Goal: Transaction & Acquisition: Purchase product/service

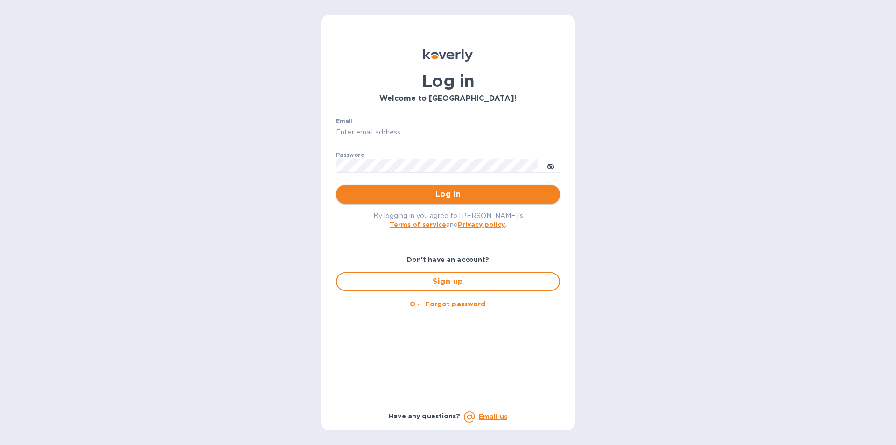
type input "[PERSON_NAME][EMAIL_ADDRESS][DOMAIN_NAME]"
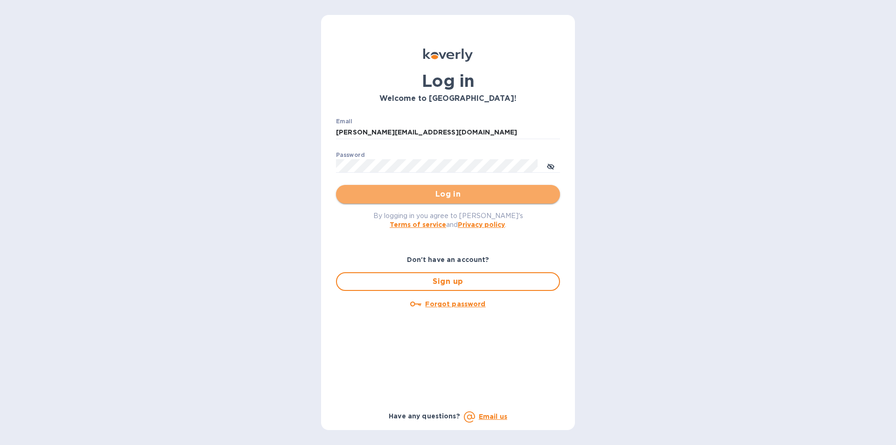
click at [432, 199] on span "Log in" at bounding box center [448, 194] width 209 height 11
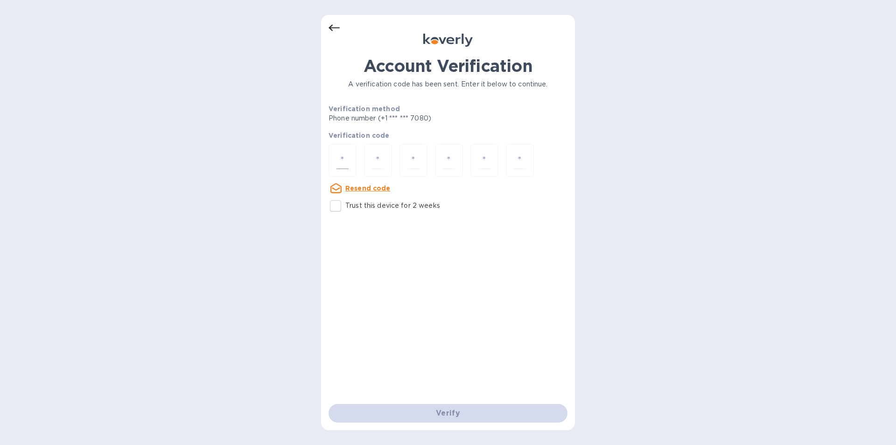
click at [342, 159] on input "number" at bounding box center [343, 160] width 12 height 17
type input "8"
type input "4"
type input "7"
type input "8"
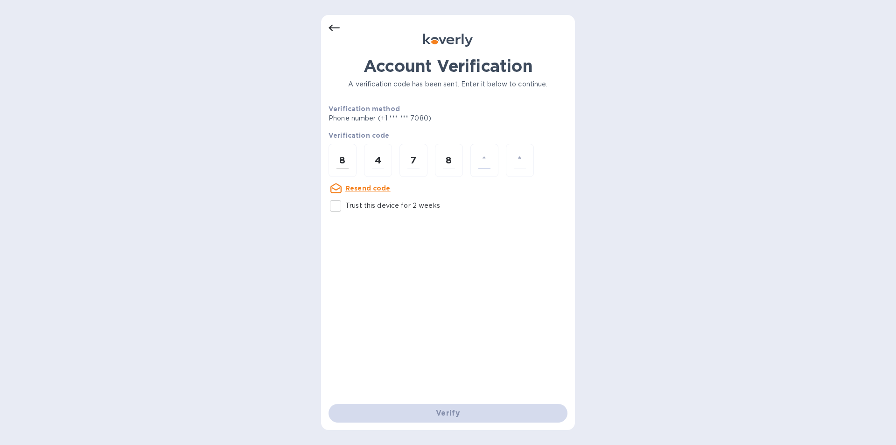
type input "0"
type input "1"
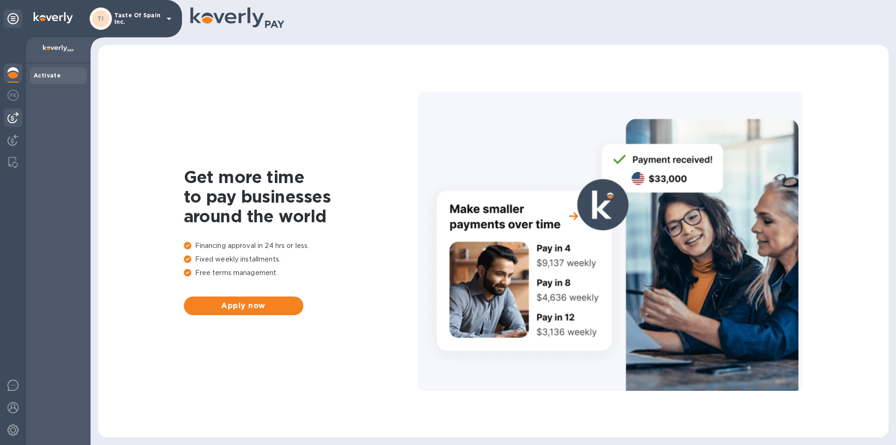
click at [13, 113] on img at bounding box center [12, 117] width 11 height 11
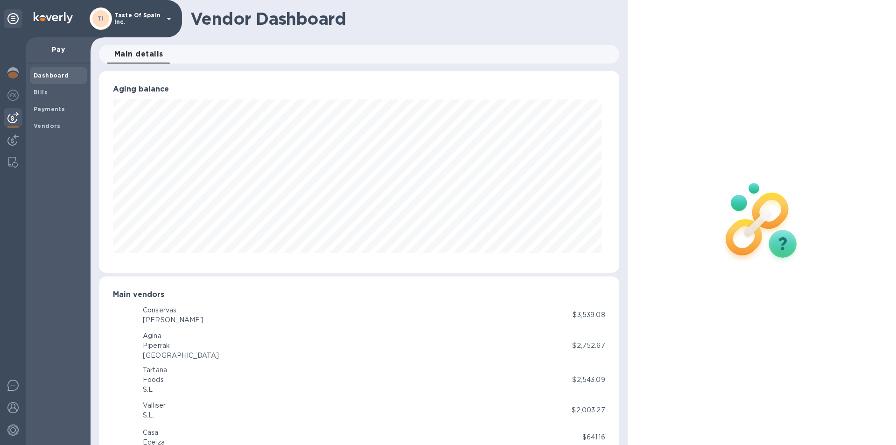
scroll to position [202, 516]
click at [42, 89] on b "Bills" at bounding box center [41, 92] width 14 height 7
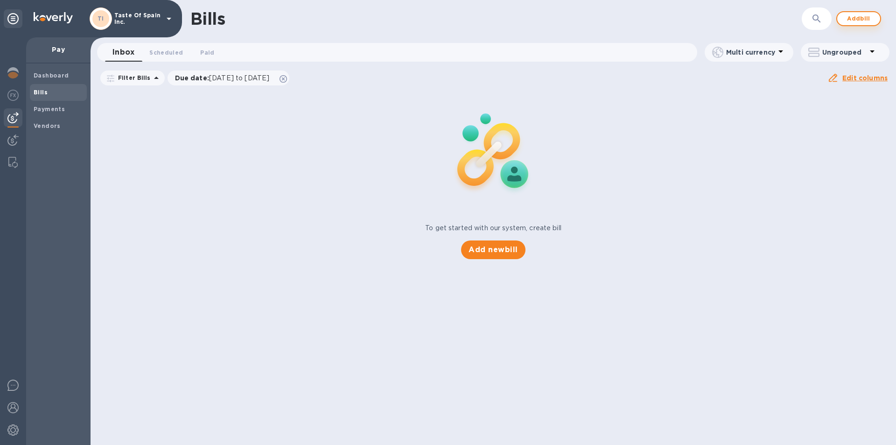
click at [853, 23] on span "Add bill" at bounding box center [859, 18] width 28 height 11
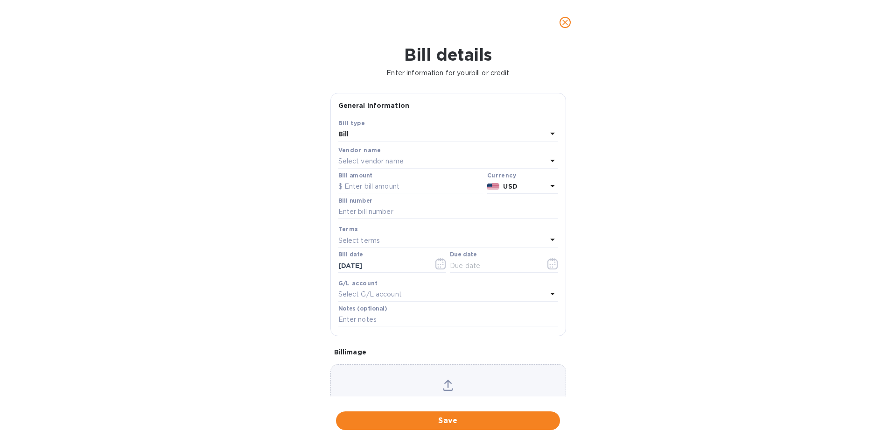
click at [373, 166] on p "Select vendor name" at bounding box center [370, 161] width 65 height 10
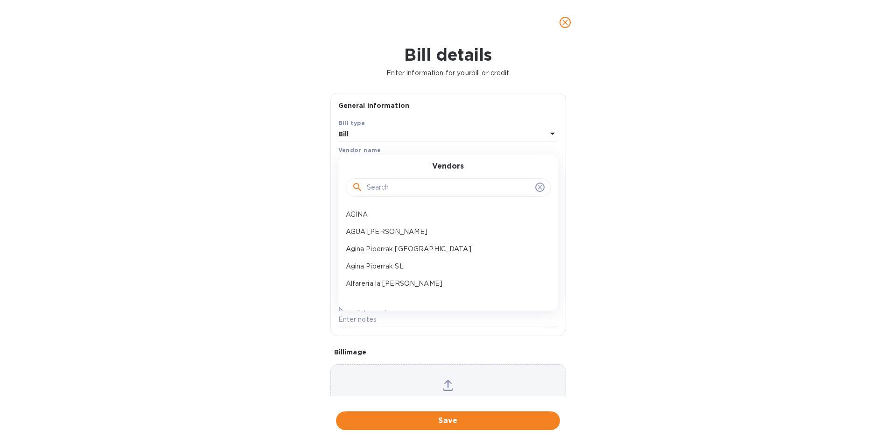
click at [396, 191] on input "text" at bounding box center [449, 188] width 165 height 14
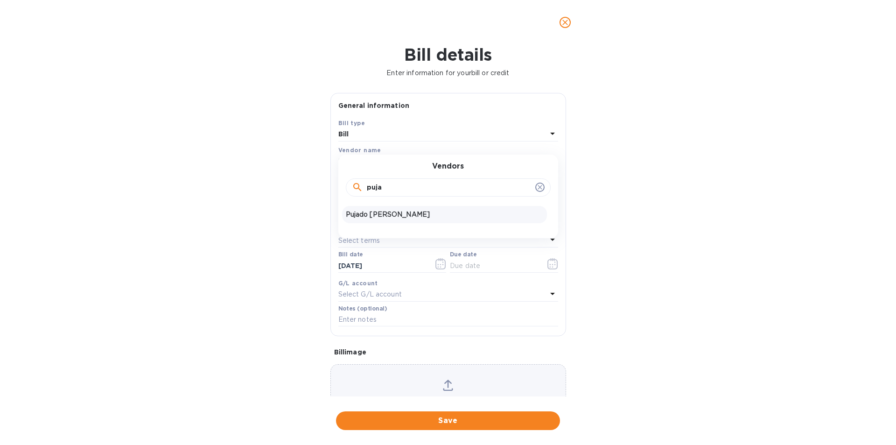
type input "puja"
click at [391, 219] on p "Pujado [PERSON_NAME]" at bounding box center [444, 215] width 197 height 10
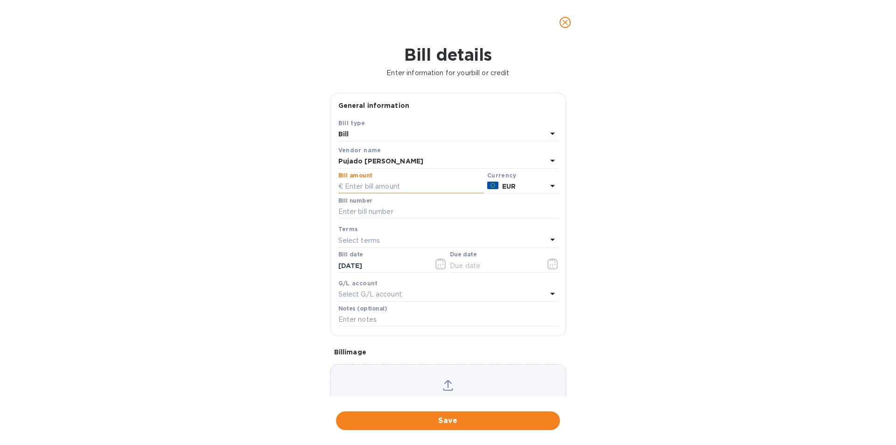
click at [367, 194] on input "text" at bounding box center [410, 187] width 145 height 14
type input "16,484.44"
click at [361, 219] on input "text" at bounding box center [448, 212] width 220 height 14
click at [363, 219] on input "2219" at bounding box center [448, 212] width 220 height 14
type input "2219 2829"
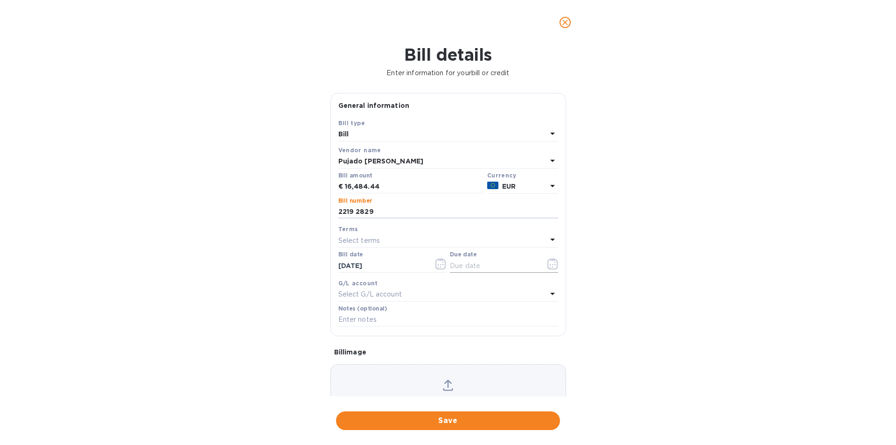
click at [549, 269] on icon "button" at bounding box center [553, 263] width 11 height 11
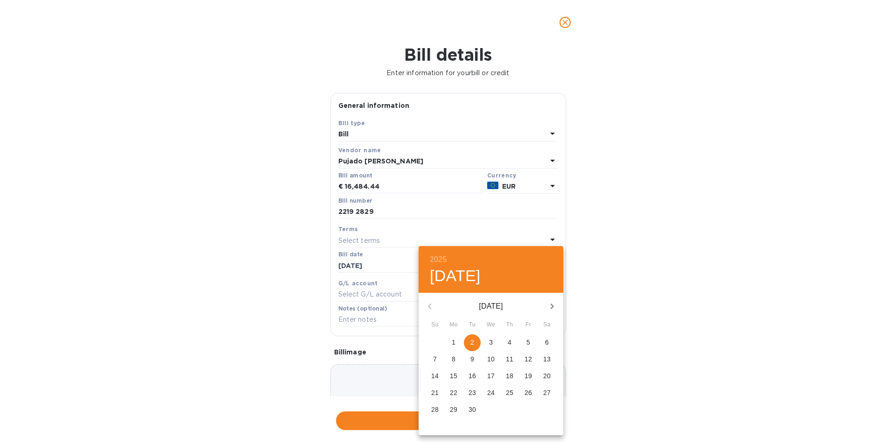
click at [491, 344] on p "3" at bounding box center [491, 341] width 4 height 9
type input "[DATE]"
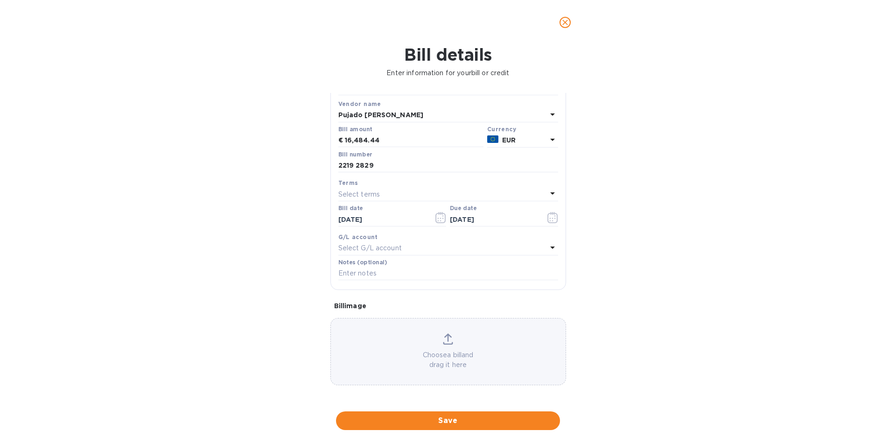
scroll to position [75, 0]
click at [449, 340] on icon at bounding box center [448, 338] width 10 height 11
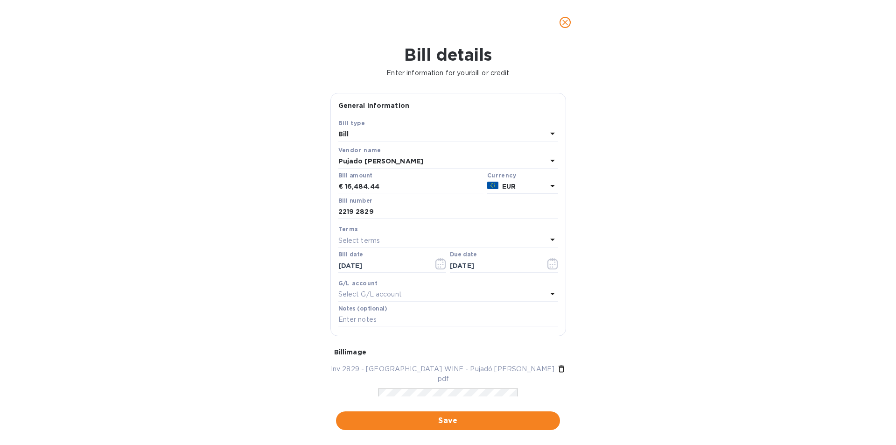
scroll to position [105, 0]
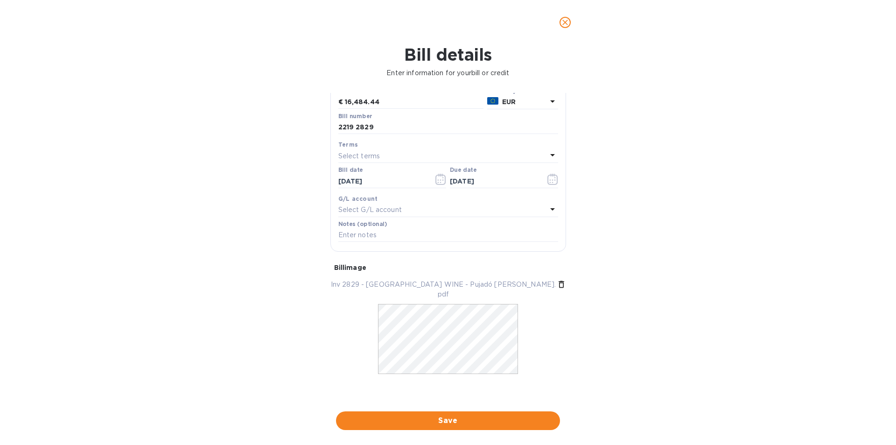
click at [474, 395] on div "Inv 2829 - [GEOGRAPHIC_DATA] WINE - Pujadó [PERSON_NAME].pdf" at bounding box center [448, 336] width 243 height 120
click at [478, 390] on div at bounding box center [448, 345] width 140 height 93
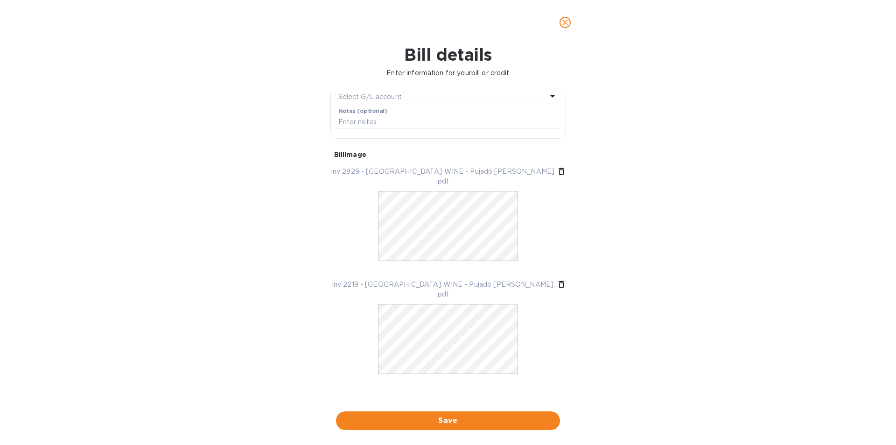
scroll to position [210, 0]
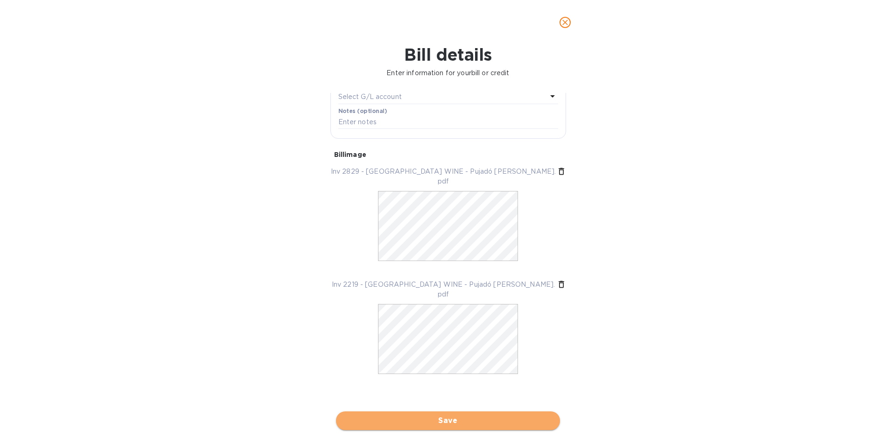
click at [453, 424] on span "Save" at bounding box center [448, 420] width 209 height 11
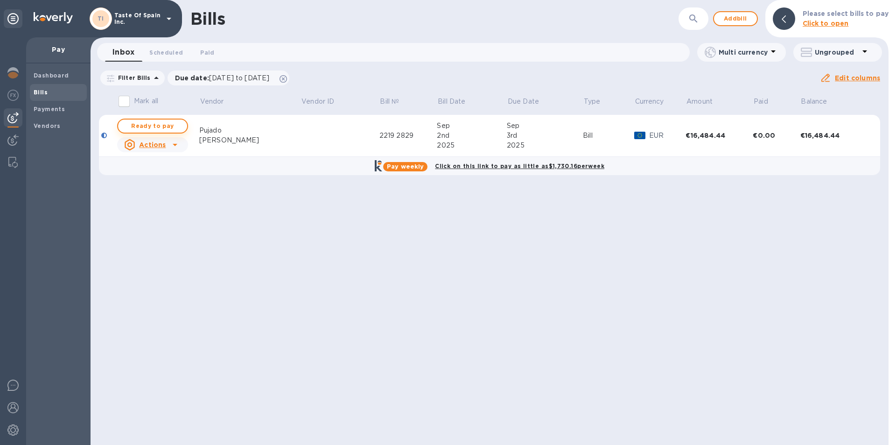
click at [155, 125] on span "Ready to pay" at bounding box center [153, 125] width 54 height 11
checkbox input "true"
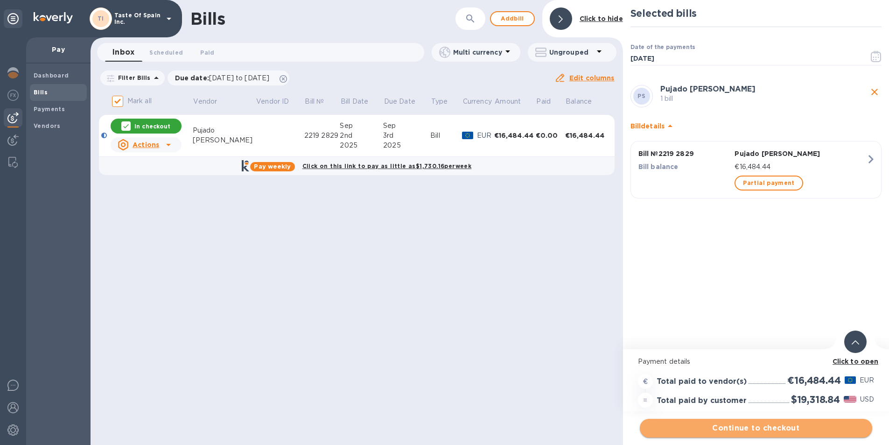
click at [749, 427] on span "Continue to checkout" at bounding box center [756, 427] width 218 height 11
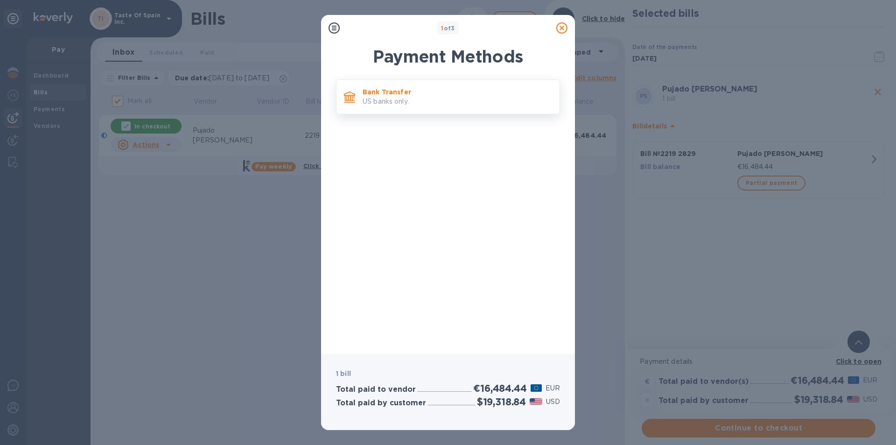
click at [389, 95] on p "Bank Transfer" at bounding box center [458, 91] width 190 height 9
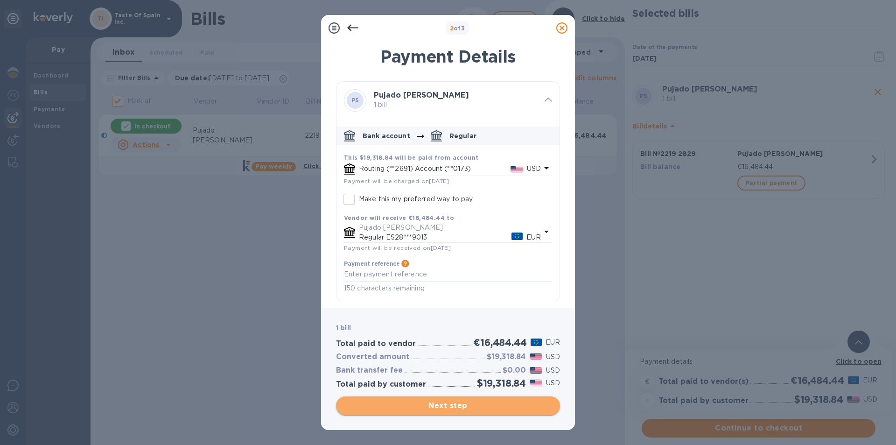
click at [443, 407] on span "Next step" at bounding box center [448, 405] width 209 height 11
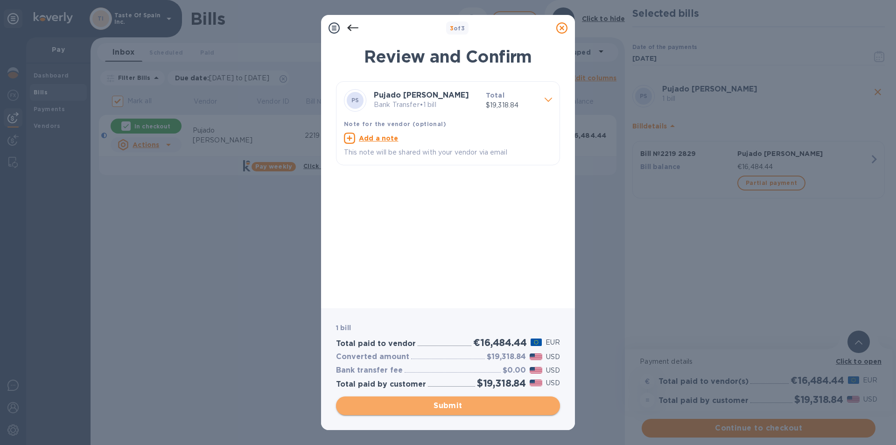
click at [443, 406] on span "Submit" at bounding box center [448, 405] width 209 height 11
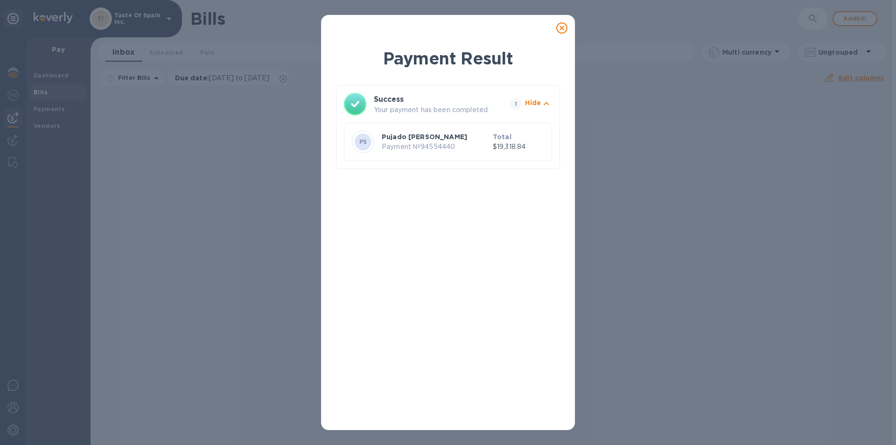
click at [561, 30] on icon at bounding box center [561, 27] width 11 height 11
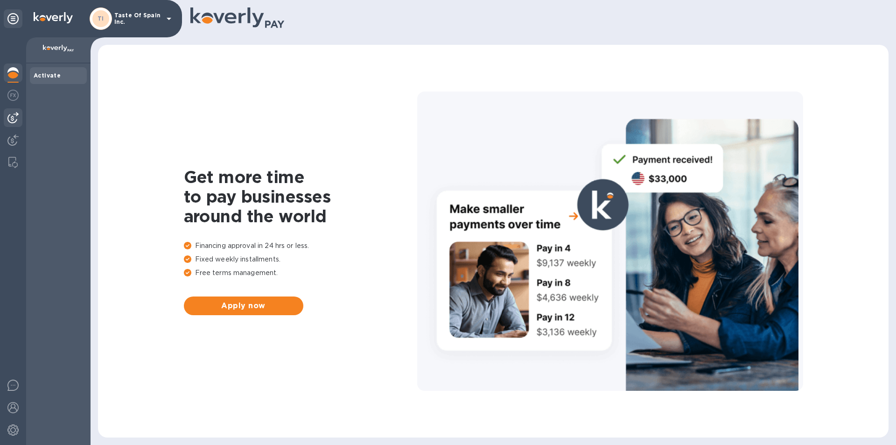
click at [15, 114] on img at bounding box center [12, 117] width 11 height 11
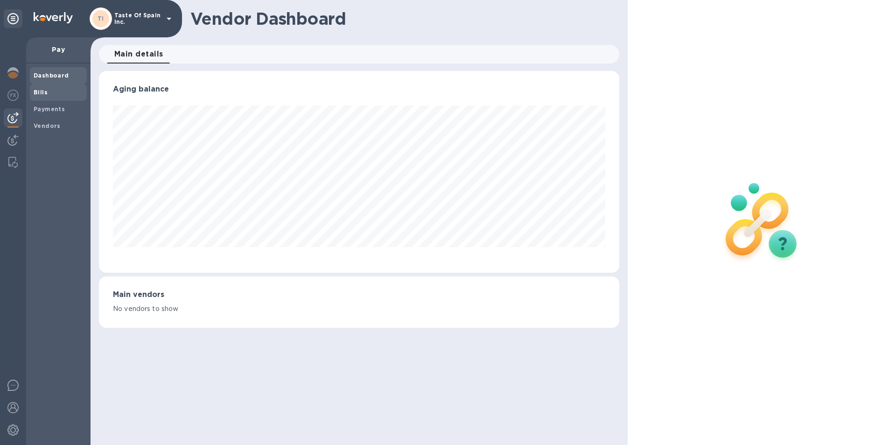
scroll to position [202, 516]
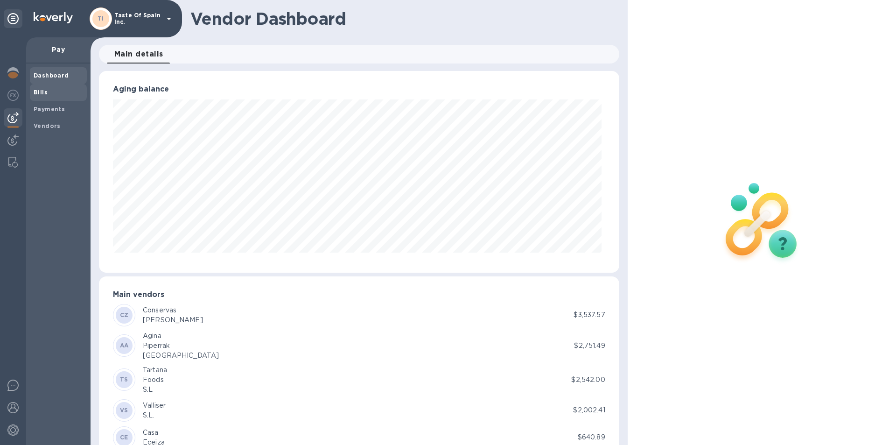
click at [47, 97] on span "Bills" at bounding box center [58, 92] width 49 height 9
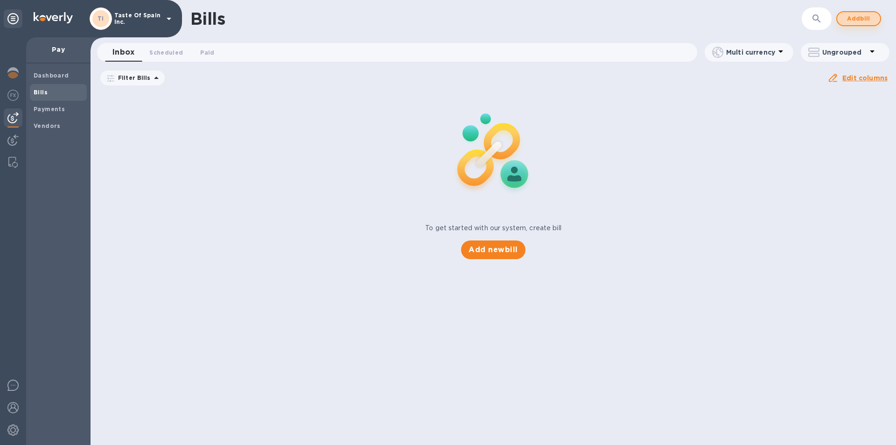
click at [854, 16] on span "Add bill" at bounding box center [859, 18] width 28 height 11
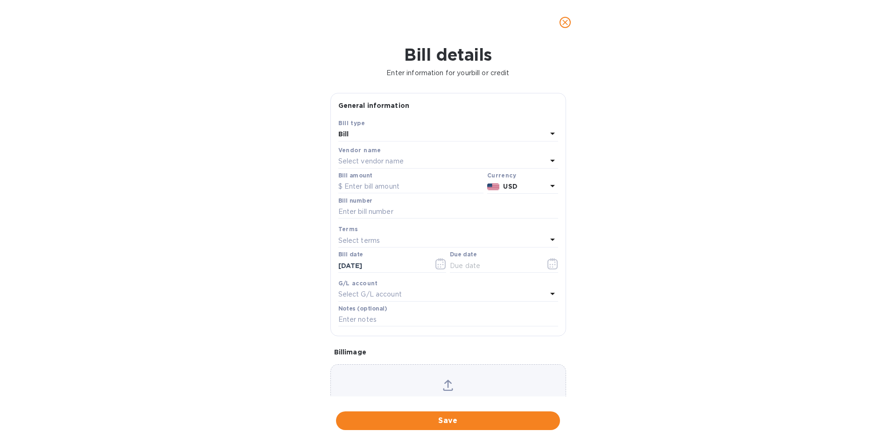
click at [364, 166] on p "Select vendor name" at bounding box center [370, 161] width 65 height 10
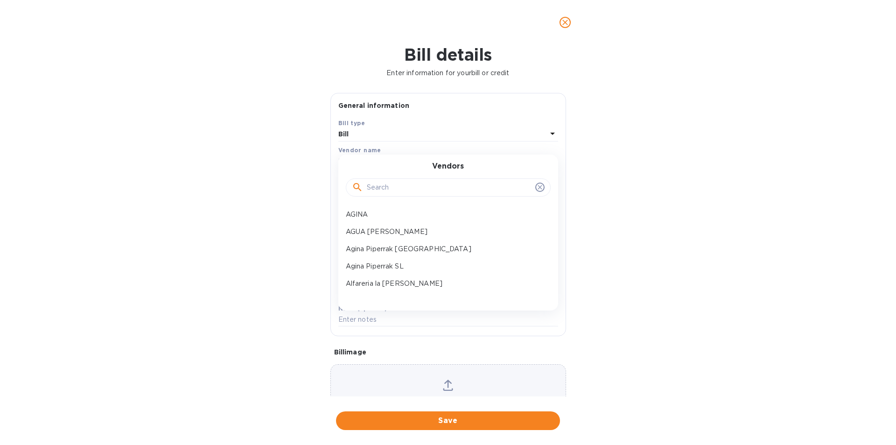
click at [377, 195] on input "text" at bounding box center [449, 188] width 165 height 14
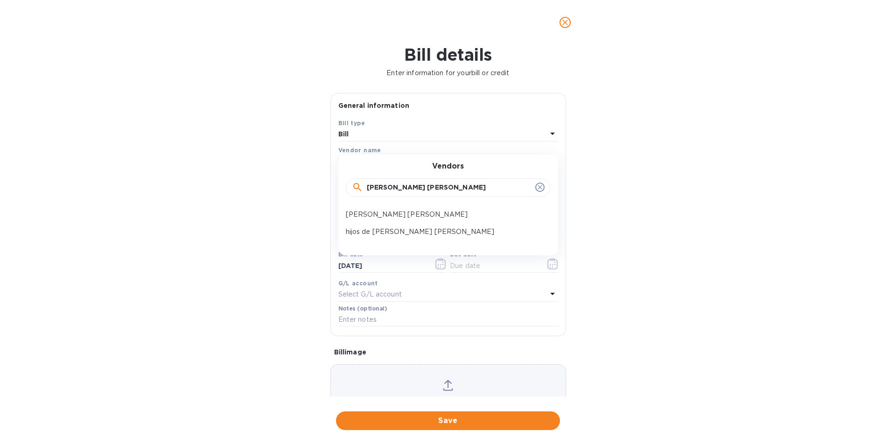
type input "jose lou"
click at [378, 237] on p "hijos de [PERSON_NAME] [PERSON_NAME]" at bounding box center [444, 232] width 197 height 10
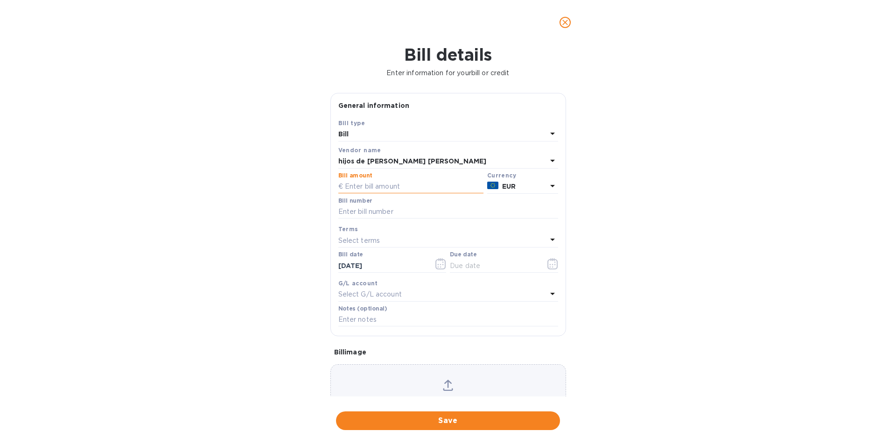
click at [367, 194] on input "text" at bounding box center [410, 187] width 145 height 14
type input "1,234.91"
click at [398, 219] on input "text" at bounding box center [448, 212] width 220 height 14
type input "A125/956"
click at [548, 269] on icon "button" at bounding box center [553, 263] width 11 height 11
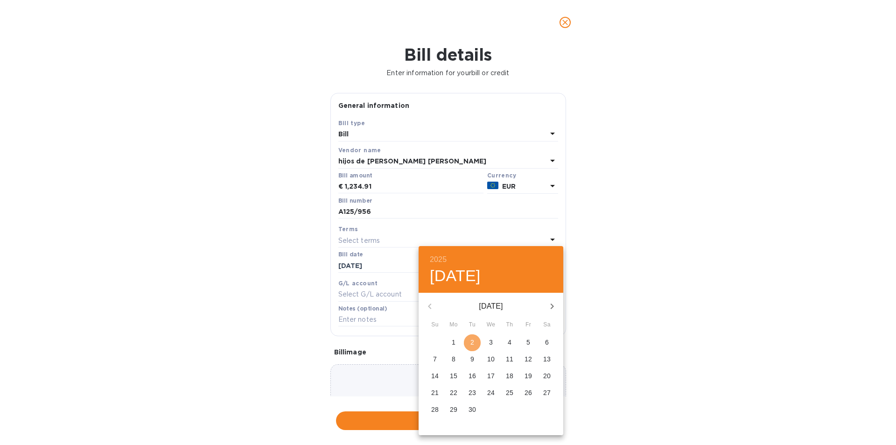
click at [472, 342] on p "2" at bounding box center [473, 341] width 4 height 9
type input "[DATE]"
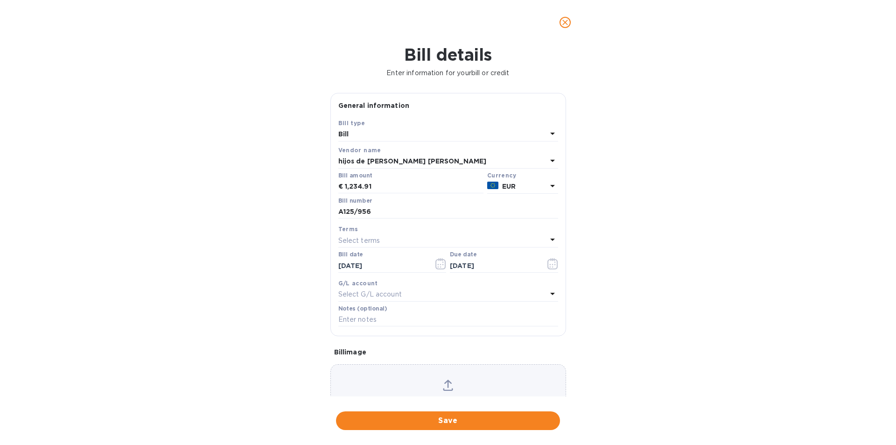
click at [453, 408] on div "Bill details Enter information for your bill or credit General information Save…" at bounding box center [448, 245] width 896 height 400
click at [433, 357] on p "Bill image" at bounding box center [448, 351] width 228 height 9
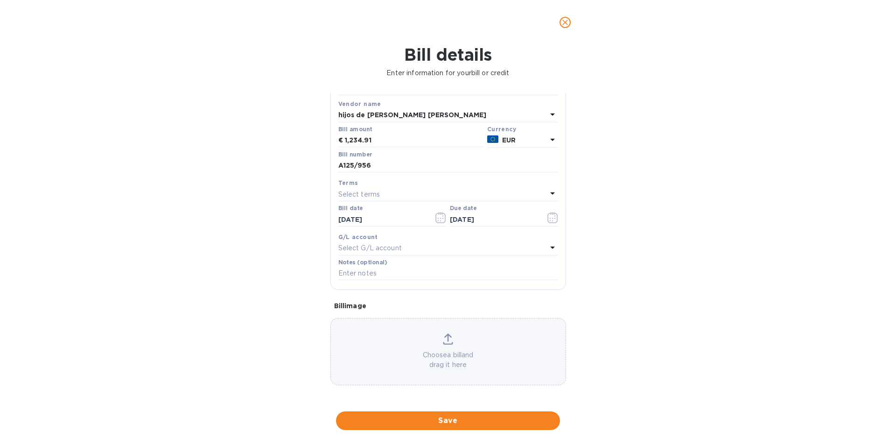
click at [463, 347] on div "Choose a bill and drag it here" at bounding box center [448, 351] width 235 height 36
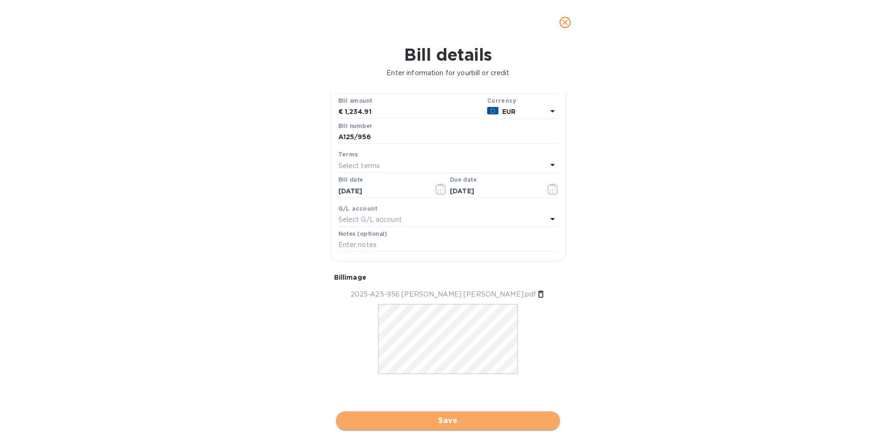
click at [454, 426] on button "Save" at bounding box center [448, 420] width 224 height 19
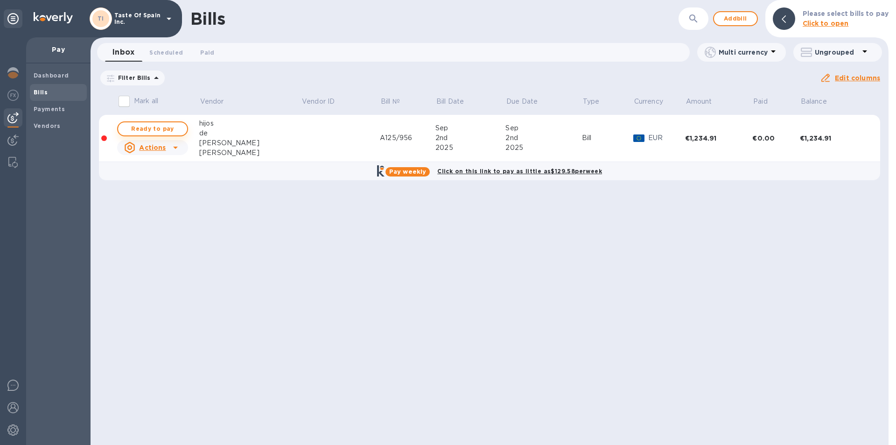
click at [146, 129] on span "Ready to pay" at bounding box center [153, 128] width 54 height 11
checkbox input "true"
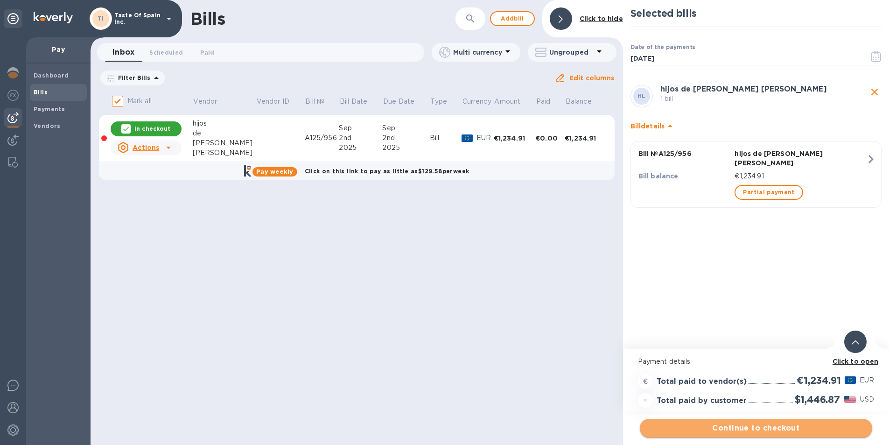
click at [739, 432] on span "Continue to checkout" at bounding box center [756, 427] width 218 height 11
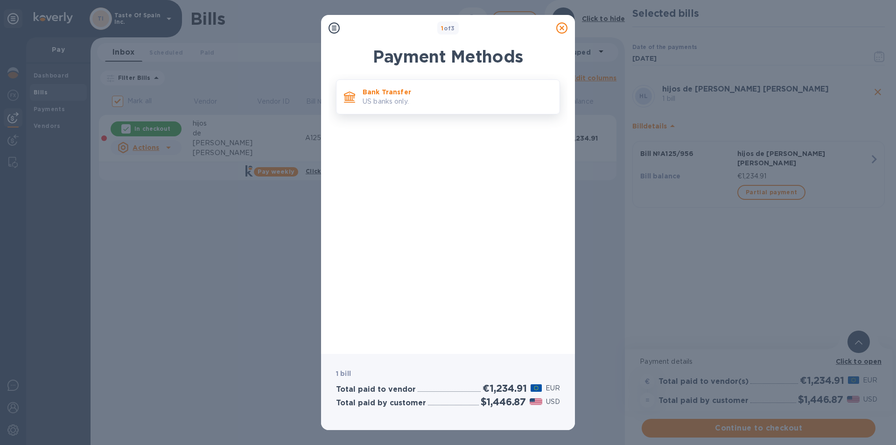
click at [392, 104] on p "US banks only." at bounding box center [458, 102] width 190 height 10
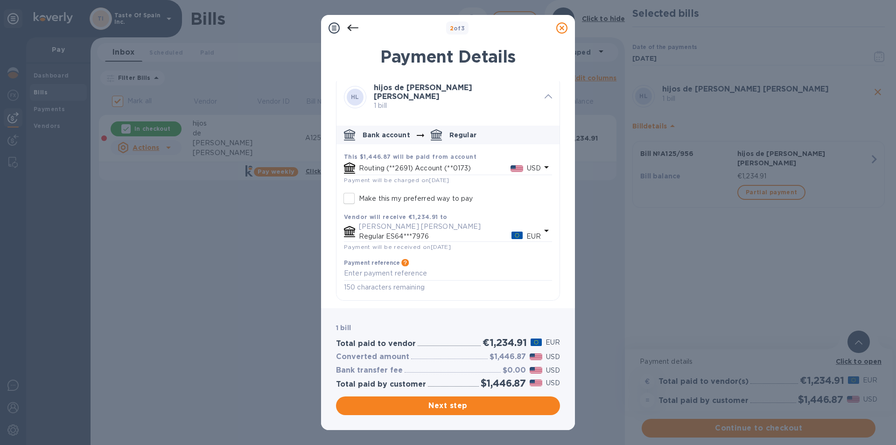
scroll to position [14, 0]
click at [544, 228] on icon "default-method" at bounding box center [546, 230] width 11 height 11
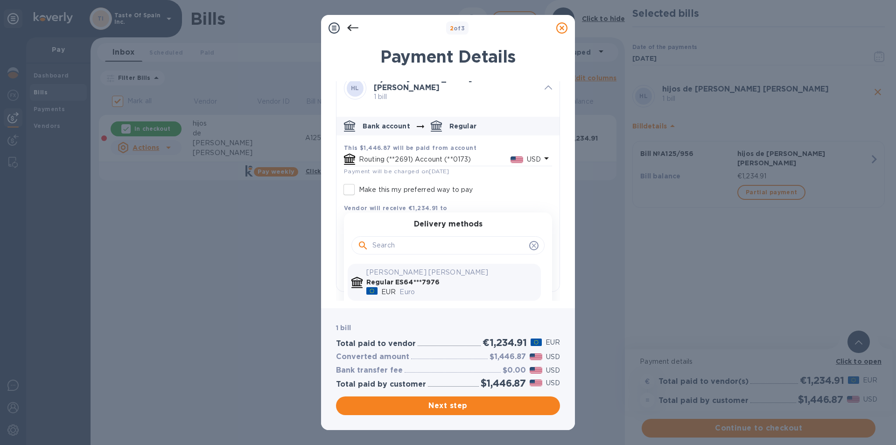
click at [531, 249] on icon "default-method" at bounding box center [533, 245] width 7 height 7
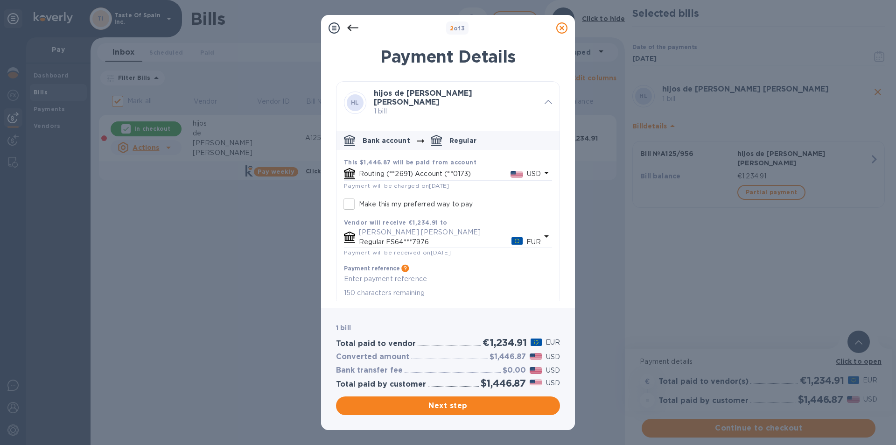
click at [393, 174] on p "Routing (**2691) Account (**0173)" at bounding box center [435, 174] width 152 height 10
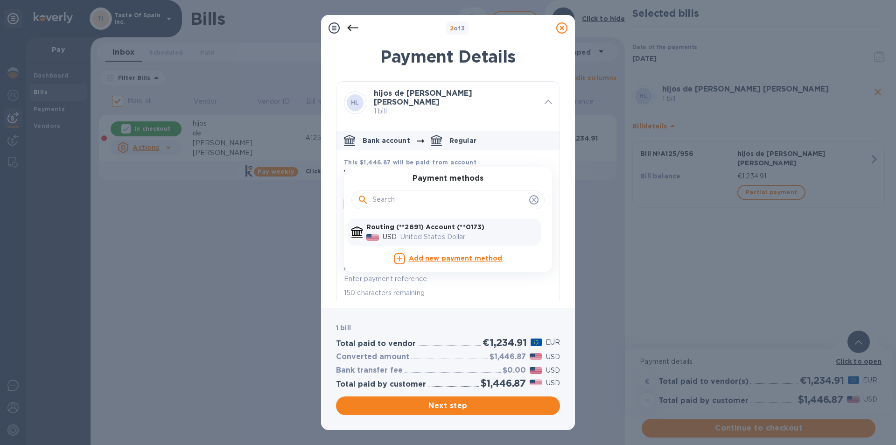
click at [420, 255] on b "Add new payment method" at bounding box center [456, 257] width 94 height 7
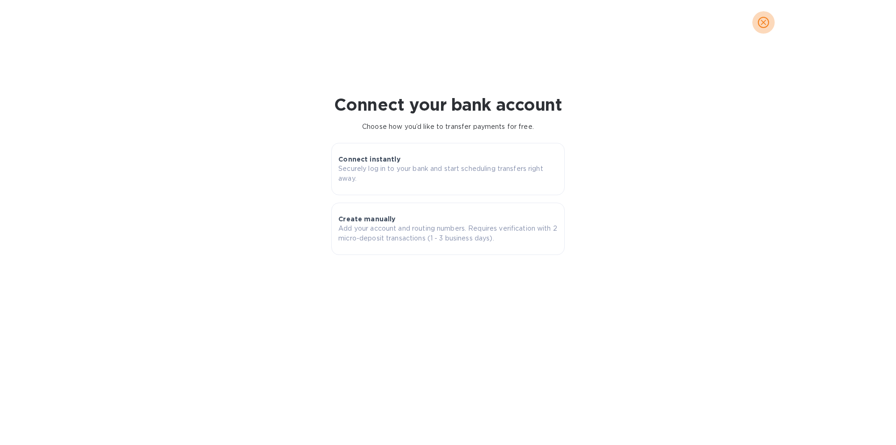
click at [764, 21] on icon "close" at bounding box center [763, 22] width 9 height 9
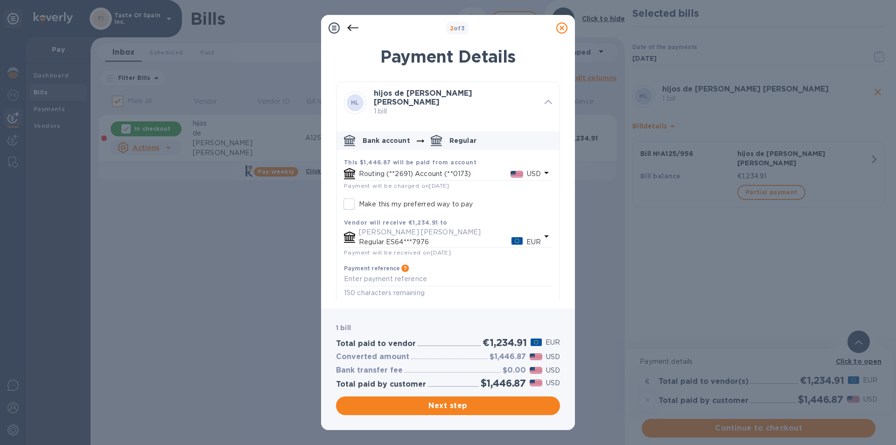
scroll to position [14, 0]
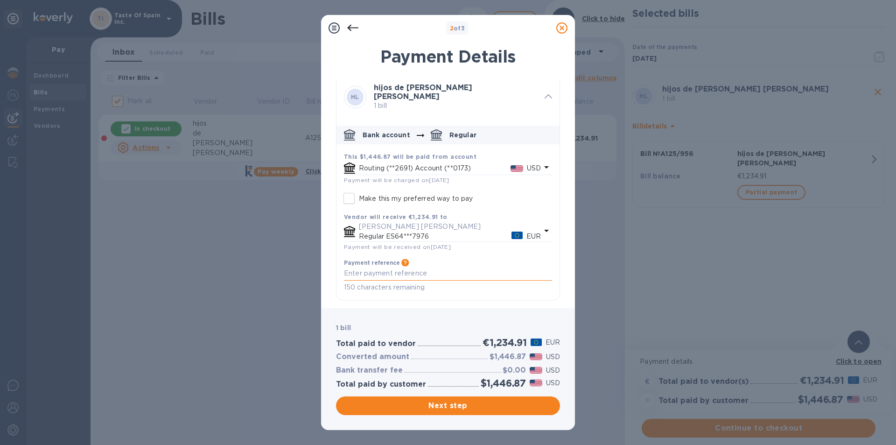
click at [413, 272] on textarea "default-method" at bounding box center [448, 273] width 208 height 8
click at [413, 244] on span "Payment will be received on Sep 04, 2025" at bounding box center [397, 246] width 107 height 7
click at [544, 230] on icon "default-method" at bounding box center [546, 231] width 5 height 2
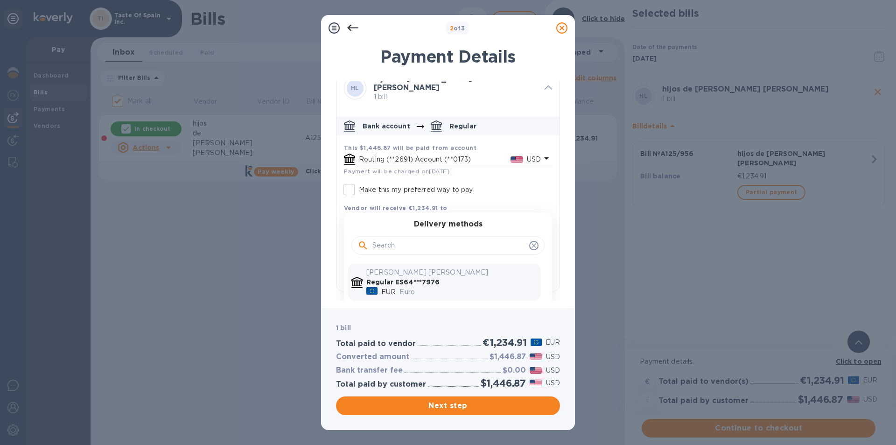
click at [530, 249] on icon "default-method" at bounding box center [533, 245] width 7 height 7
click at [541, 156] on icon "default-method" at bounding box center [546, 158] width 11 height 11
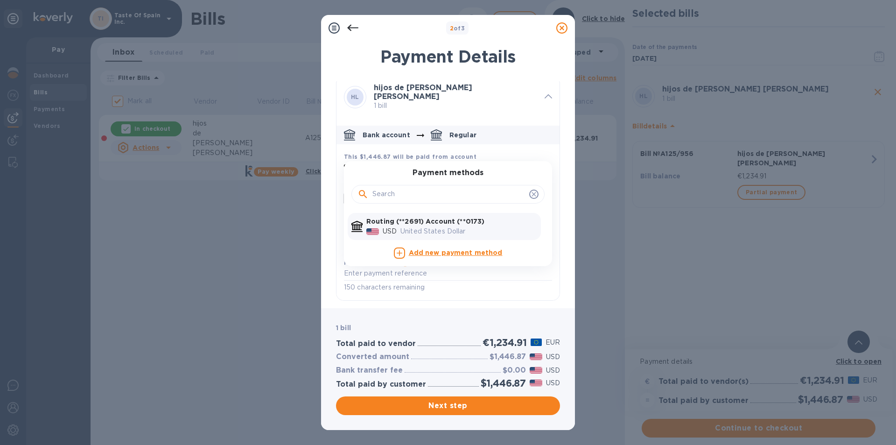
click at [530, 190] on icon "default-method" at bounding box center [533, 193] width 7 height 7
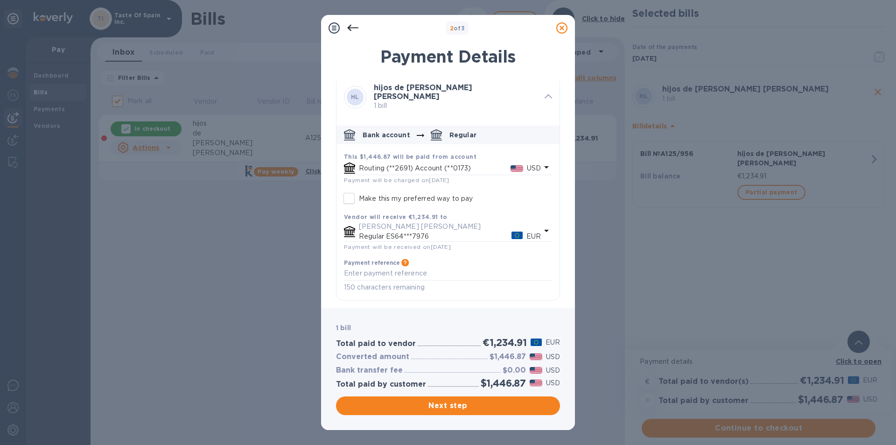
click at [561, 28] on icon at bounding box center [561, 27] width 11 height 11
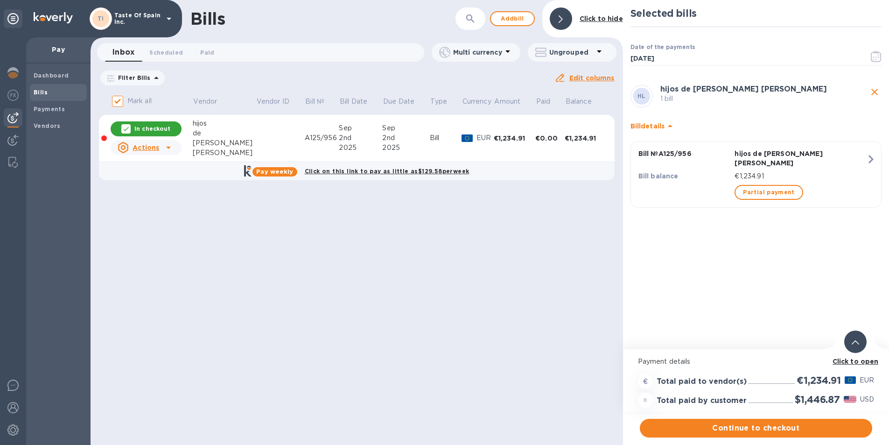
click at [170, 147] on icon at bounding box center [168, 147] width 11 height 11
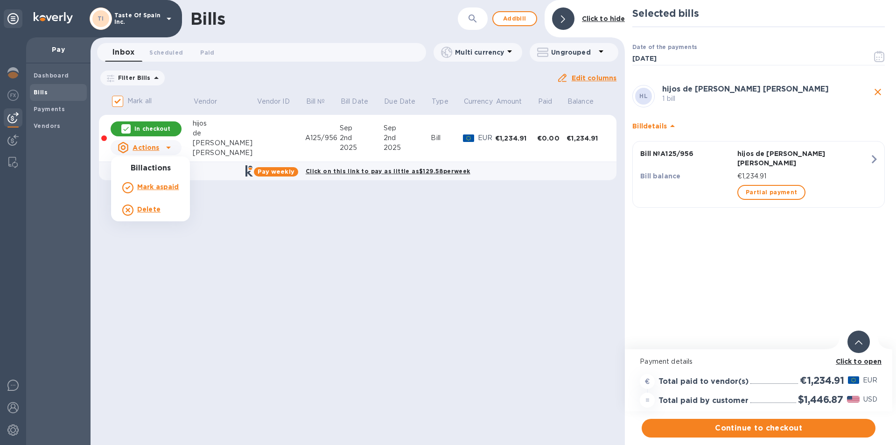
click at [146, 211] on b "Delete" at bounding box center [148, 208] width 23 height 7
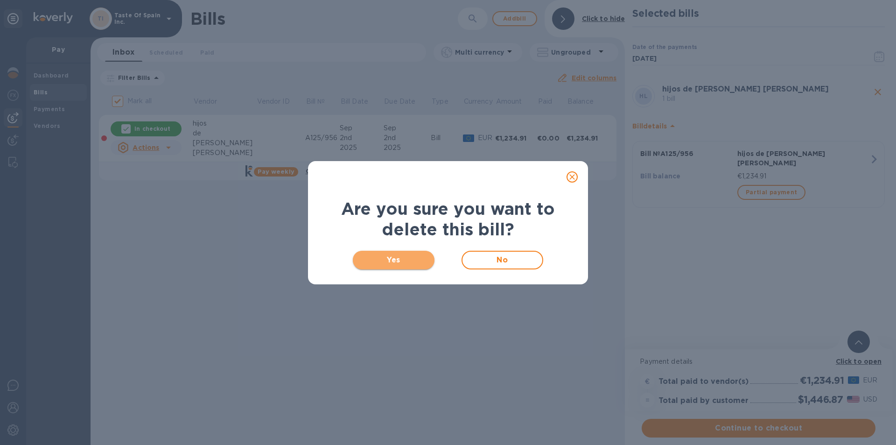
click at [391, 266] on span "Yes" at bounding box center [393, 259] width 67 height 11
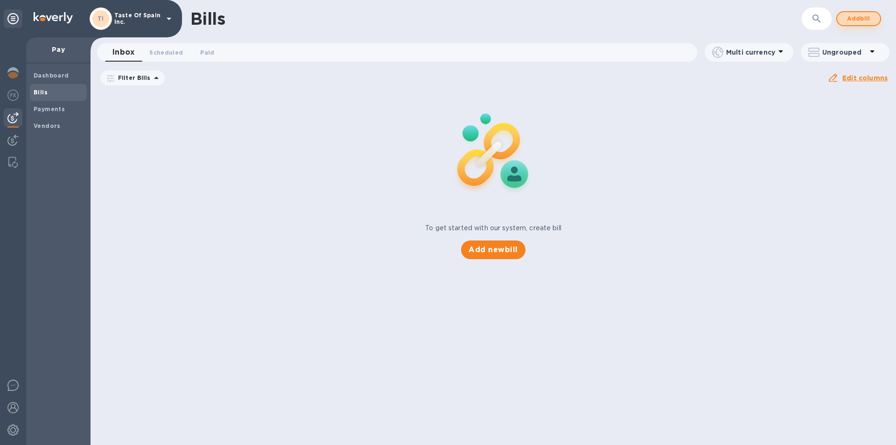
click at [849, 23] on span "Add bill" at bounding box center [859, 18] width 28 height 11
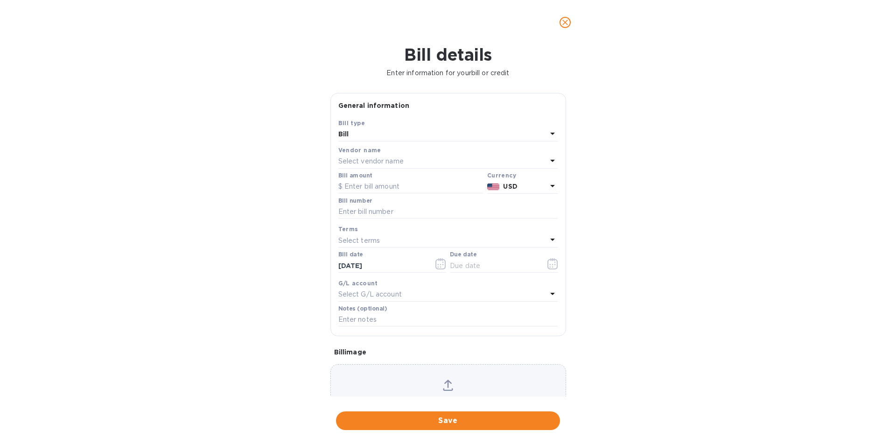
click at [350, 166] on p "Select vendor name" at bounding box center [370, 161] width 65 height 10
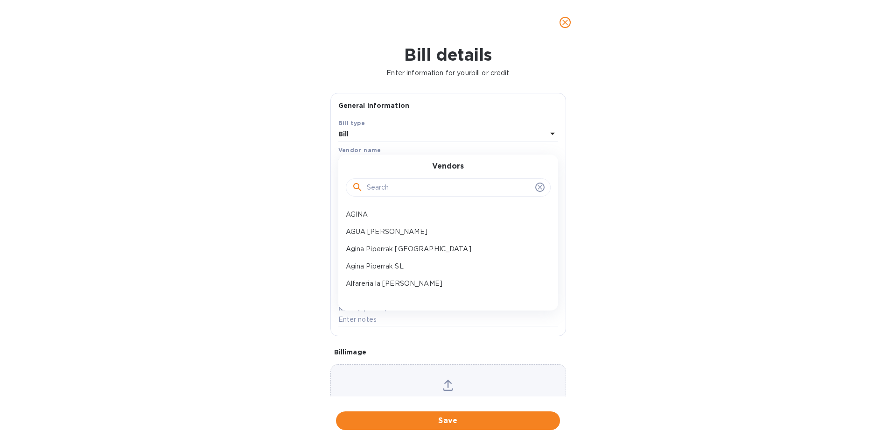
click at [371, 191] on input "text" at bounding box center [449, 188] width 165 height 14
type input "JOSE"
click at [386, 271] on p "[PERSON_NAME] [PERSON_NAME]" at bounding box center [444, 266] width 197 height 10
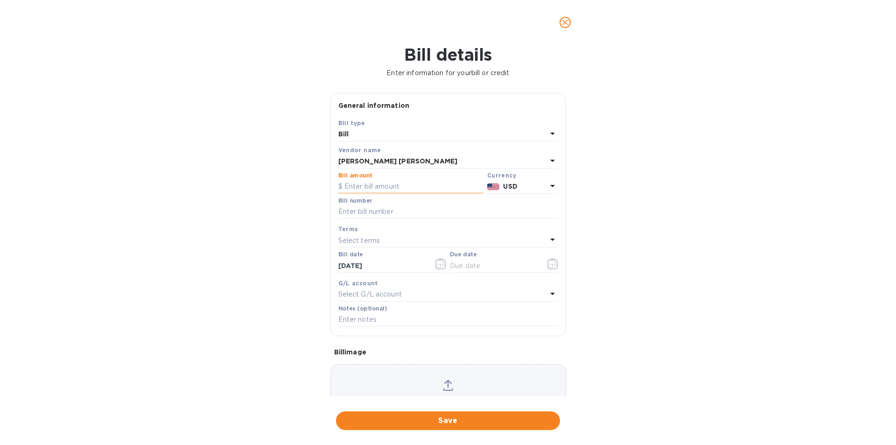
click at [359, 194] on input "text" at bounding box center [410, 187] width 145 height 14
click at [547, 191] on icon at bounding box center [552, 185] width 11 height 11
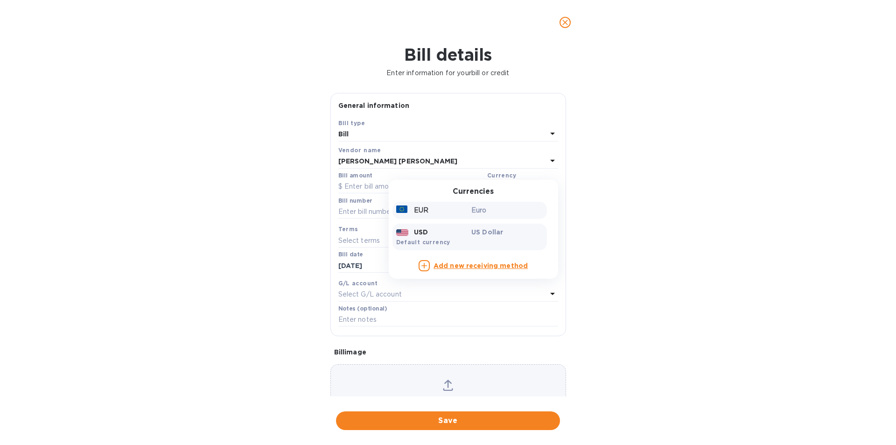
click at [423, 215] on p "EUR" at bounding box center [421, 210] width 14 height 10
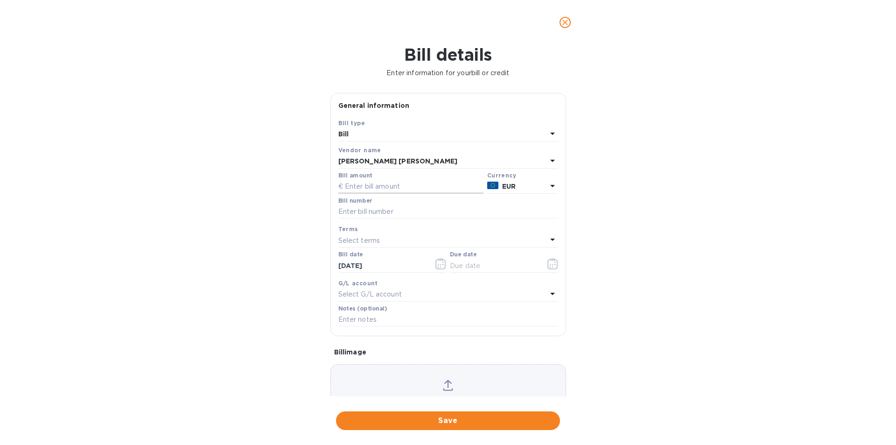
click at [379, 194] on input "text" at bounding box center [410, 187] width 145 height 14
type input "1,234.91"
click at [363, 219] on input "text" at bounding box center [448, 212] width 220 height 14
type input "AI25/956"
click at [548, 269] on icon "button" at bounding box center [553, 263] width 11 height 11
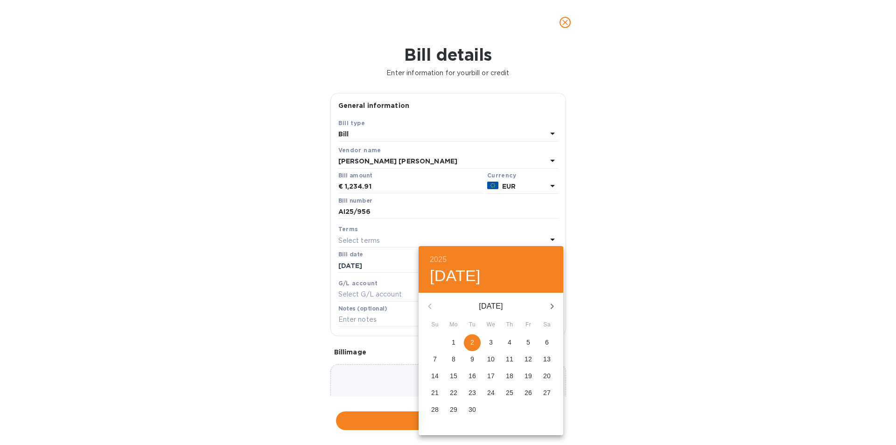
click at [473, 347] on p "2" at bounding box center [473, 341] width 4 height 9
type input "[DATE]"
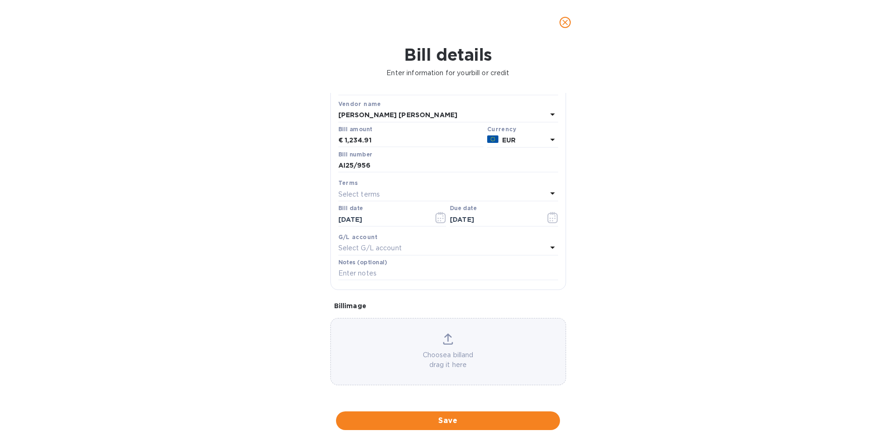
scroll to position [75, 0]
click at [443, 341] on icon at bounding box center [448, 338] width 10 height 11
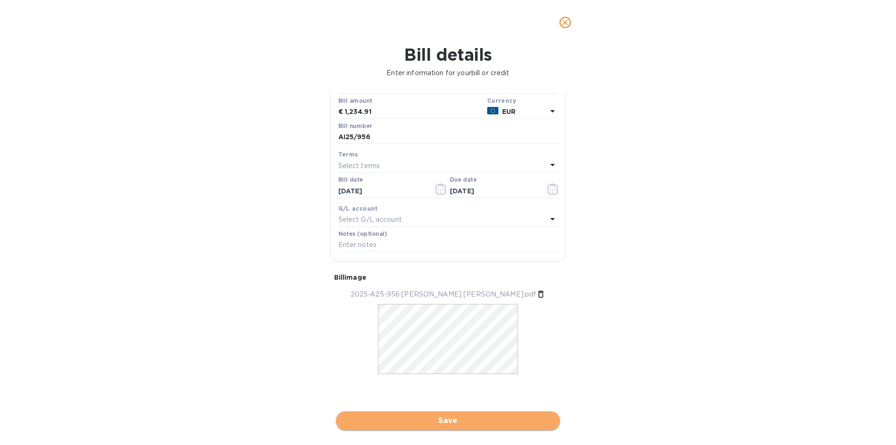
click at [440, 417] on span "Save" at bounding box center [448, 420] width 209 height 11
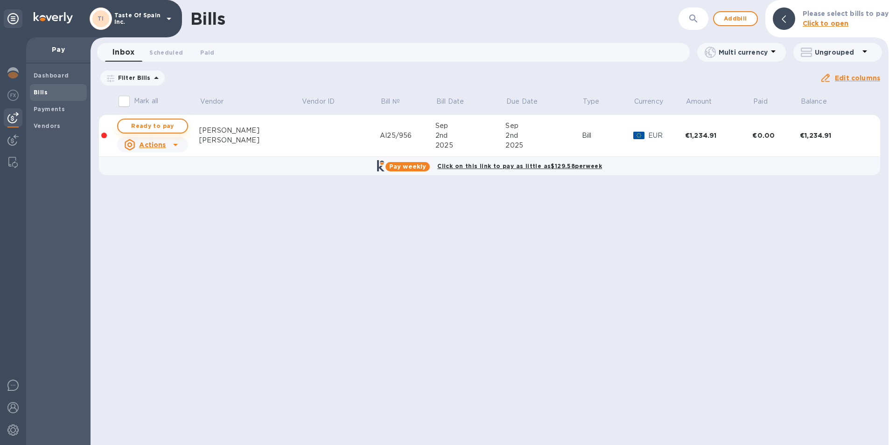
click at [172, 126] on span "Ready to pay" at bounding box center [153, 125] width 54 height 11
checkbox input "true"
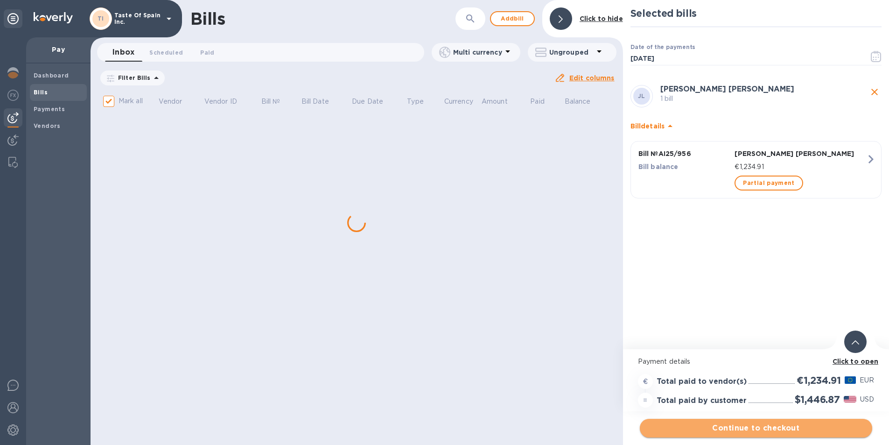
click at [762, 428] on span "Continue to checkout" at bounding box center [756, 427] width 218 height 11
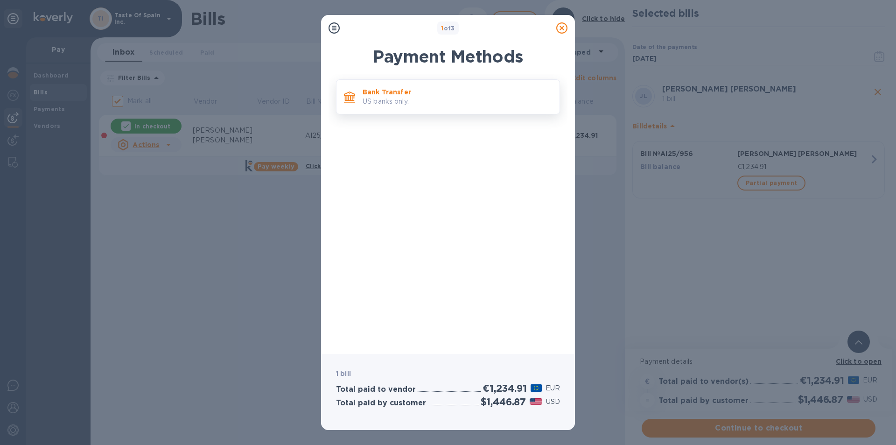
click at [398, 101] on p "US banks only." at bounding box center [458, 102] width 190 height 10
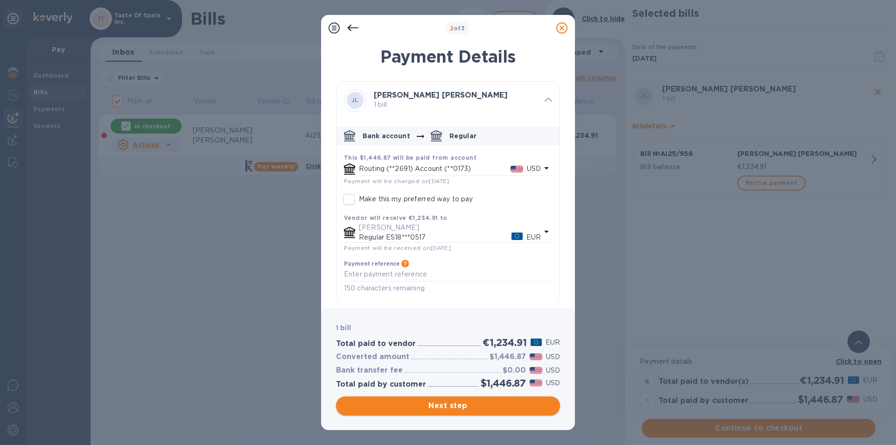
click at [450, 407] on span "Next step" at bounding box center [448, 405] width 209 height 11
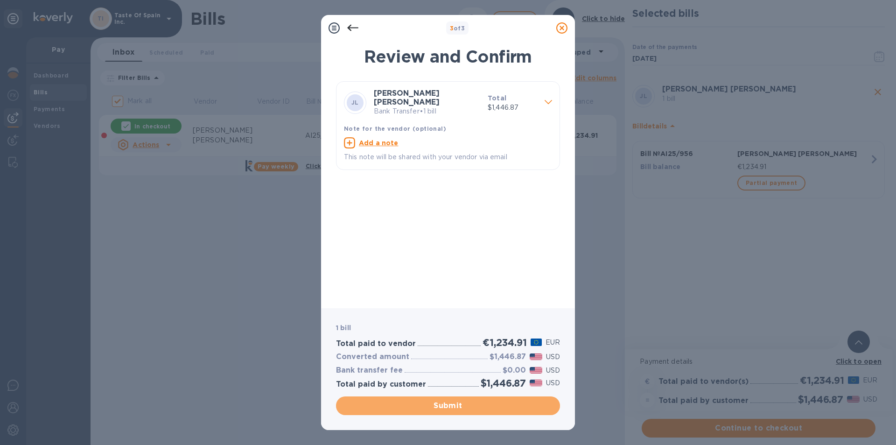
click at [450, 407] on span "Submit" at bounding box center [448, 405] width 209 height 11
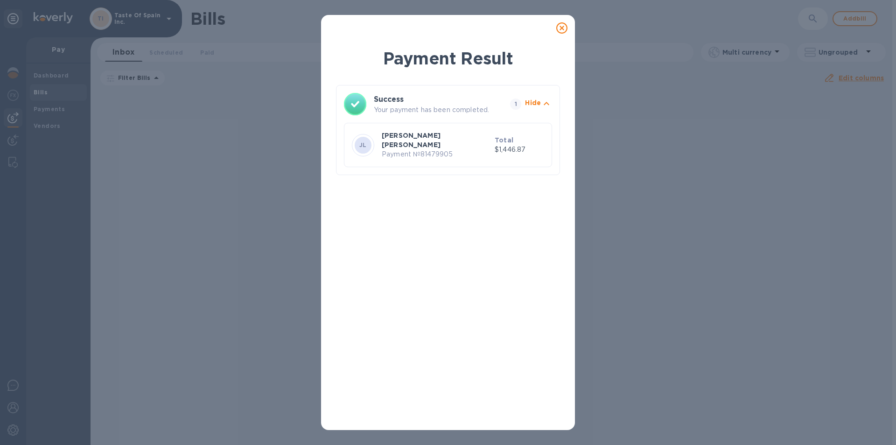
click at [562, 31] on icon at bounding box center [561, 27] width 11 height 11
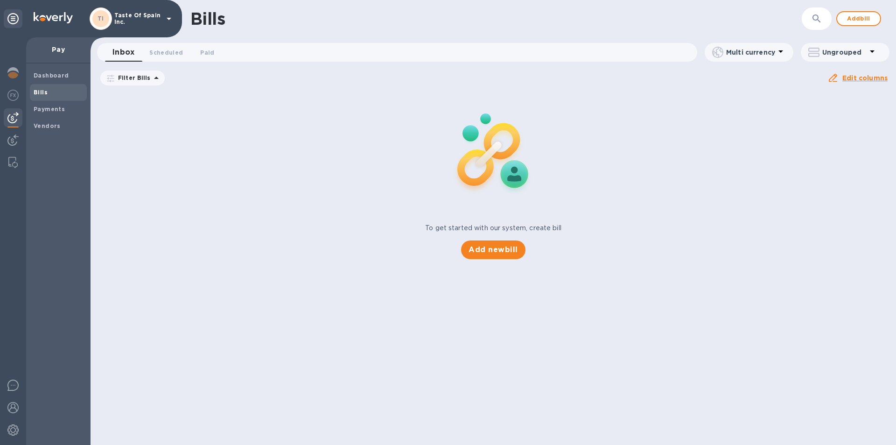
click at [42, 90] on b "Bills" at bounding box center [41, 92] width 14 height 7
